Goal: Check status

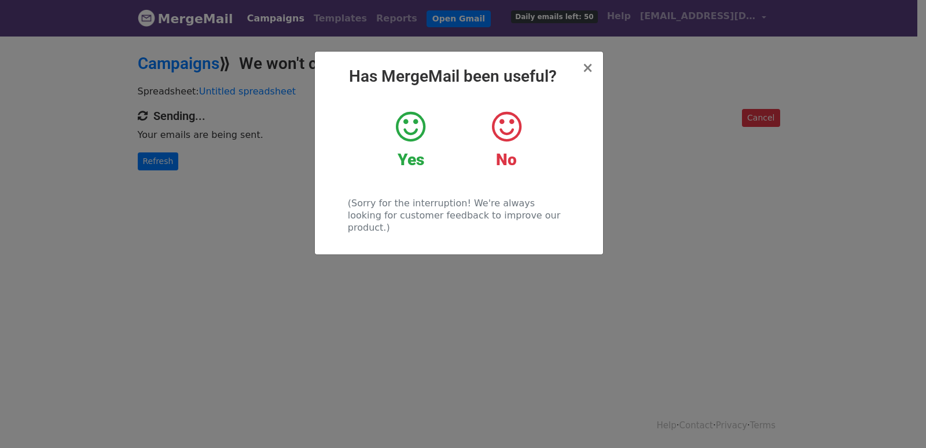
drag, startPoint x: 204, startPoint y: 163, endPoint x: 178, endPoint y: 162, distance: 25.5
click at [193, 163] on div "× Has MergeMail been useful? Yes No (Sorry for the interruption! We're always l…" at bounding box center [463, 241] width 926 height 413
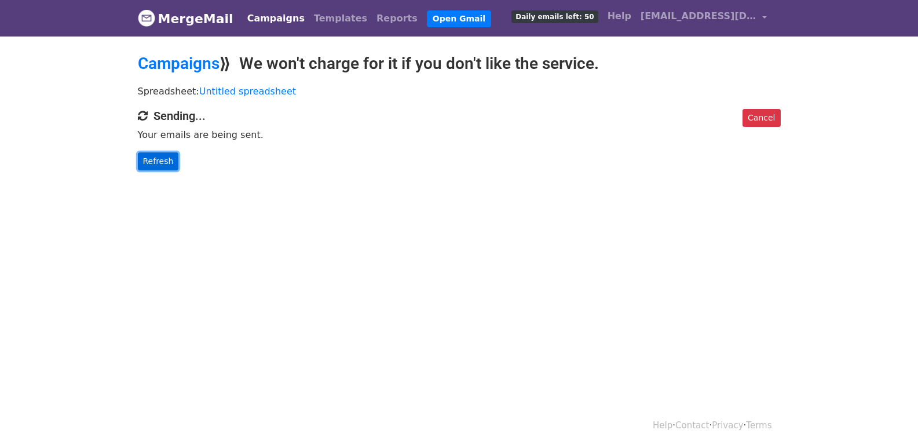
click at [162, 159] on link "Refresh" at bounding box center [158, 161] width 41 height 18
click at [163, 159] on link "Refresh" at bounding box center [158, 161] width 41 height 18
